Goal: Information Seeking & Learning: Learn about a topic

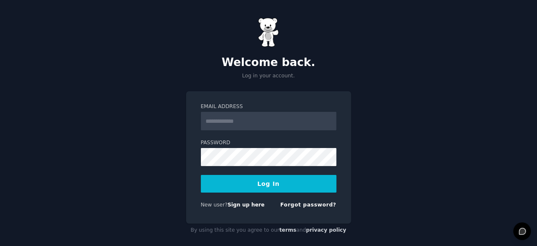
click at [296, 123] on input "Email Address" at bounding box center [269, 121] width 136 height 19
click at [295, 123] on input "Email Address" at bounding box center [269, 121] width 136 height 19
type input "**********"
click at [288, 183] on button "Log In" at bounding box center [269, 184] width 136 height 18
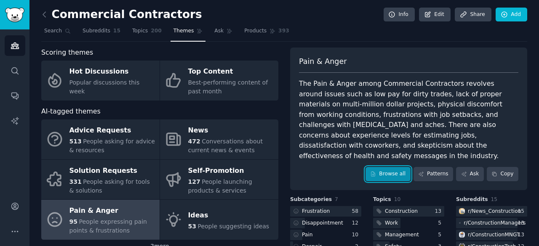
click at [388, 167] on link "Browse all" at bounding box center [387, 174] width 45 height 14
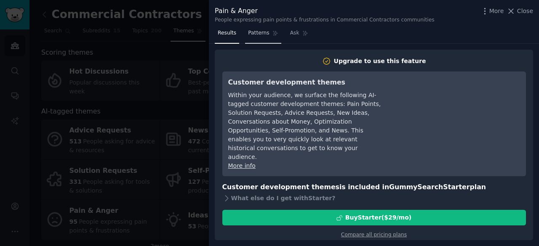
click at [264, 31] on span "Patterns" at bounding box center [258, 33] width 21 height 8
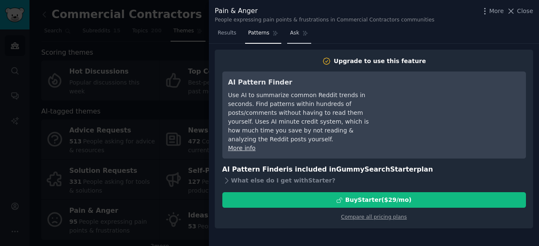
click at [302, 32] on icon at bounding box center [305, 33] width 6 height 6
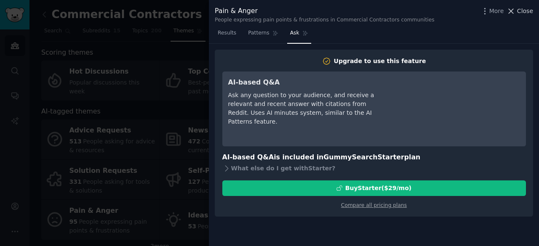
click at [525, 13] on span "Close" at bounding box center [525, 11] width 16 height 9
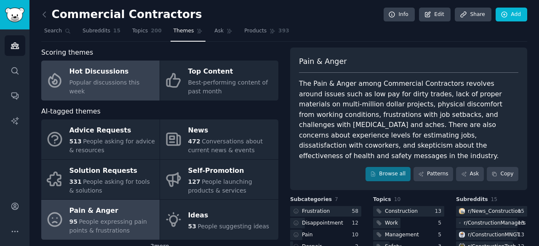
click at [104, 95] on link "Hot Discussions Popular discussions this week" at bounding box center [100, 81] width 118 height 40
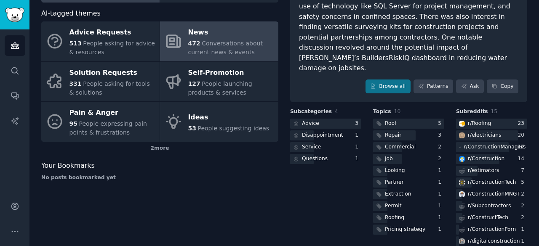
scroll to position [129, 0]
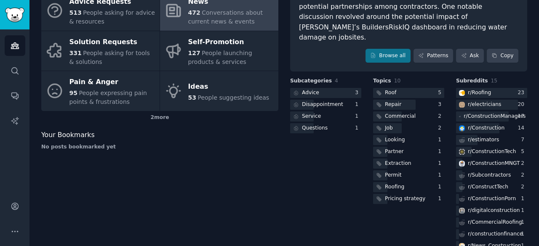
click at [229, 133] on div "Your Bookmarks" at bounding box center [159, 135] width 237 height 11
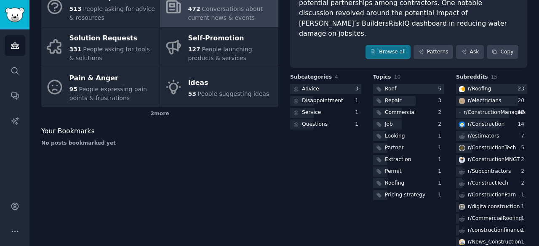
scroll to position [0, 0]
